Goal: Navigation & Orientation: Find specific page/section

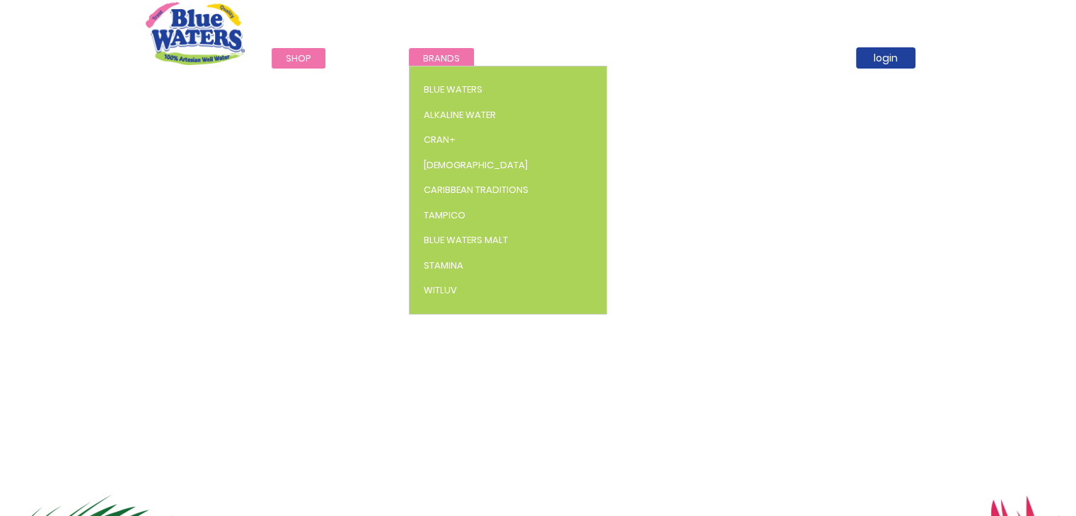
click at [430, 57] on span "Brands" at bounding box center [441, 58] width 37 height 13
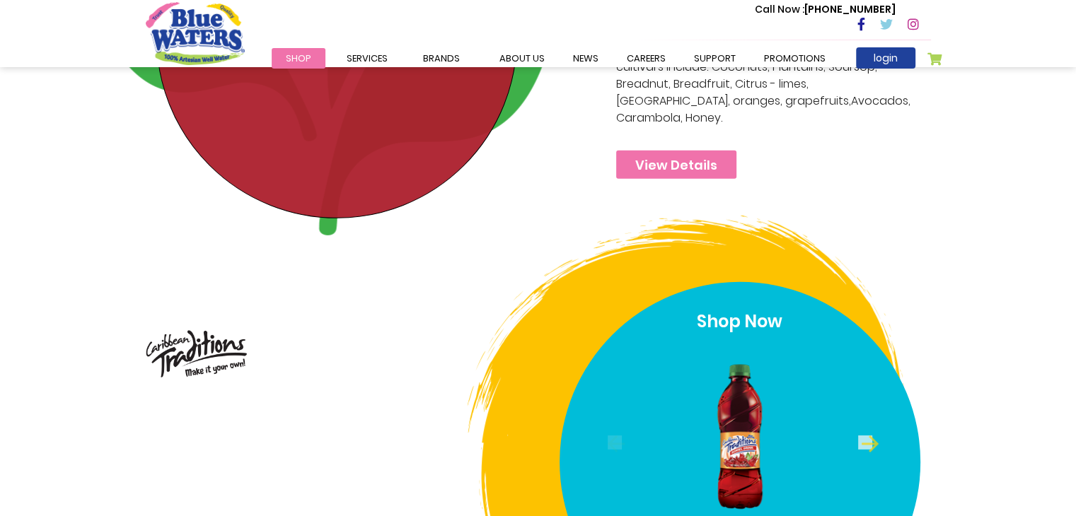
scroll to position [3838, 0]
